Goal: Task Accomplishment & Management: Manage account settings

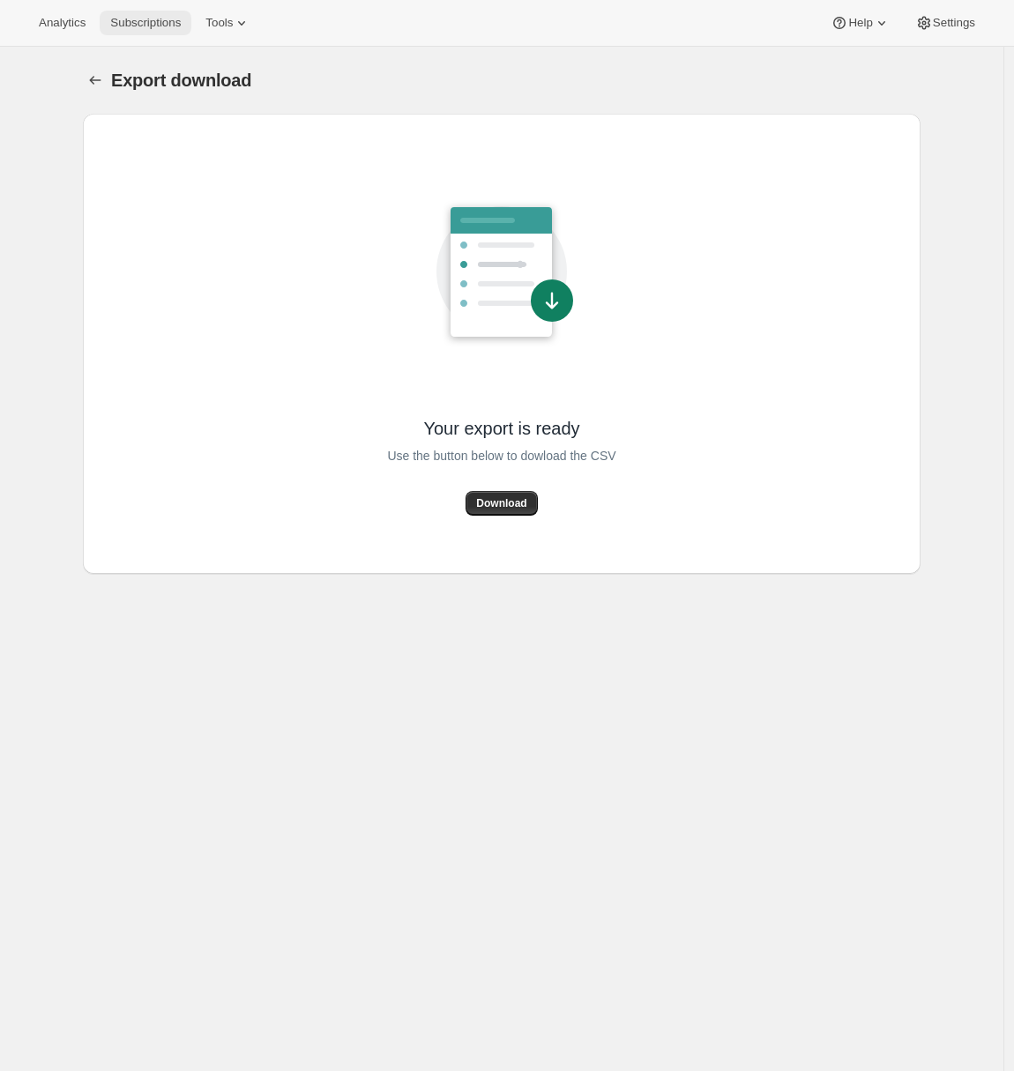
drag, startPoint x: 0, startPoint y: 0, endPoint x: 139, endPoint y: 20, distance: 140.7
click at [139, 20] on span "Subscriptions" at bounding box center [145, 23] width 71 height 14
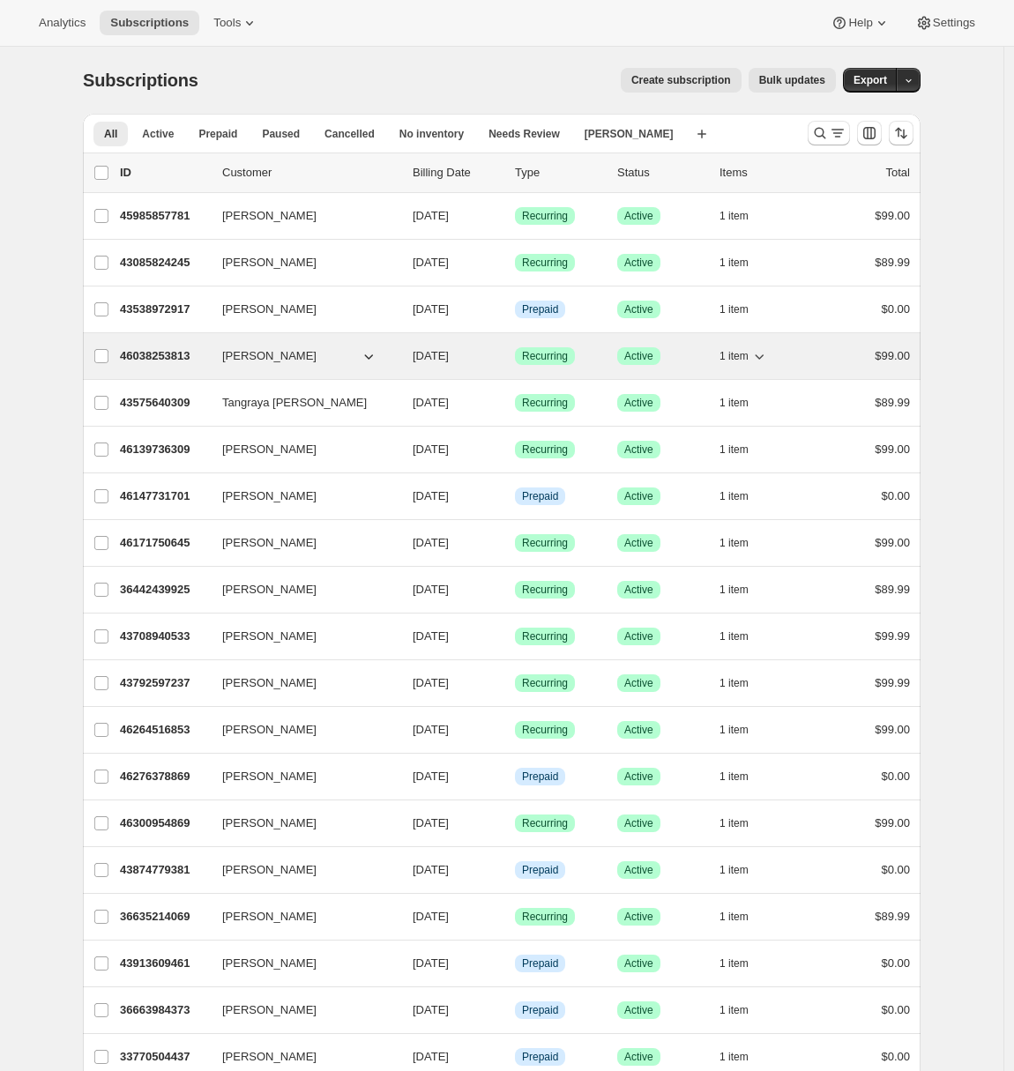
click at [160, 356] on p "46038253813" at bounding box center [164, 356] width 88 height 18
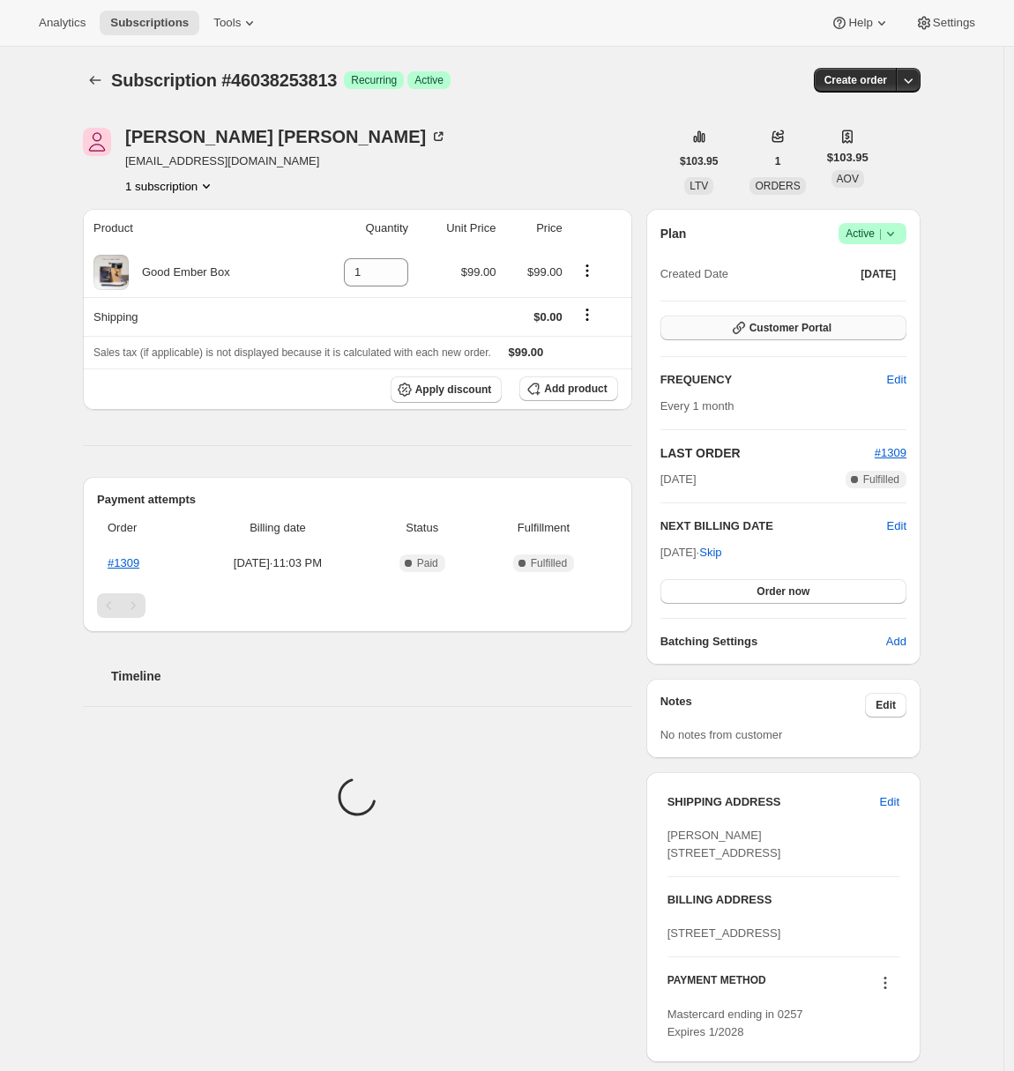
click at [881, 330] on button "Customer Portal" at bounding box center [783, 328] width 246 height 25
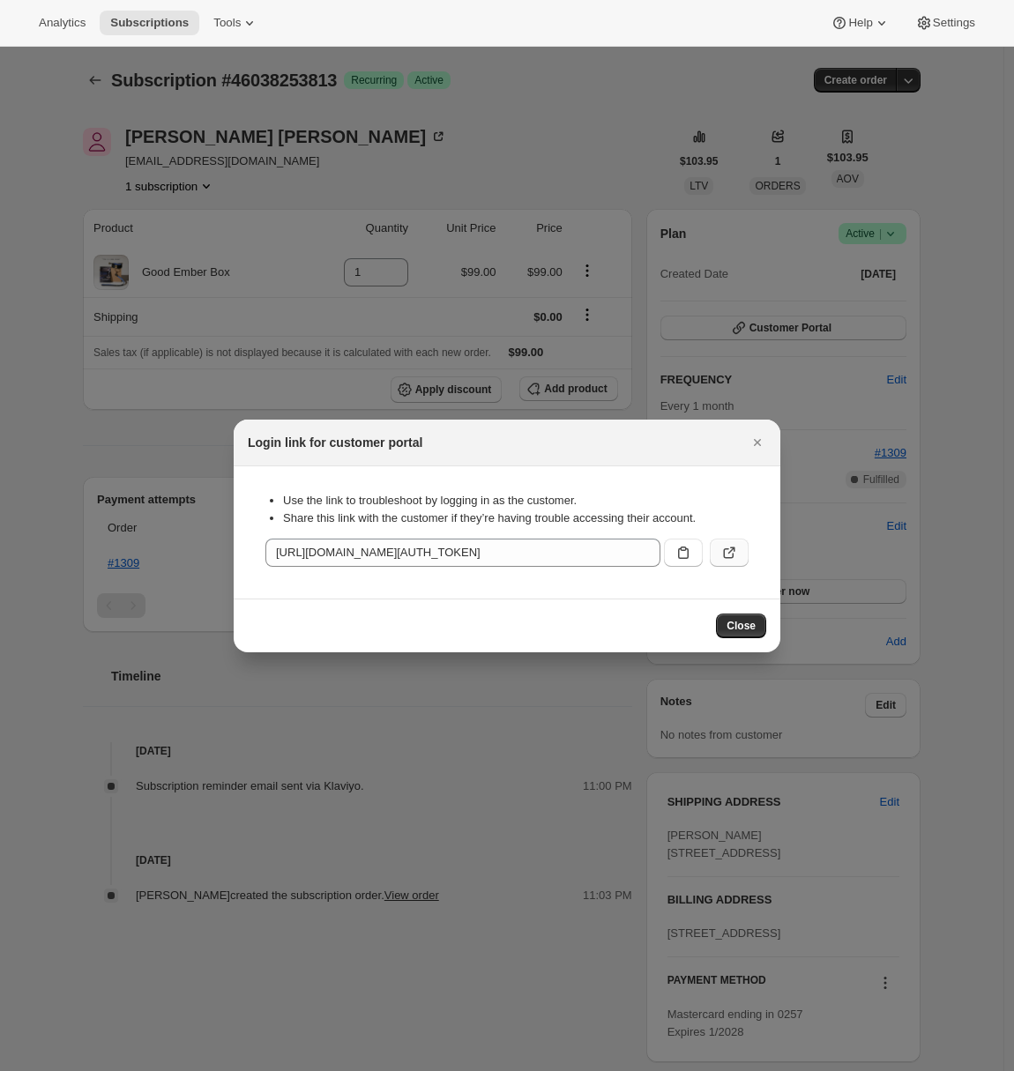
click at [740, 545] on button ":rc0:" at bounding box center [729, 553] width 39 height 28
